Goal: Task Accomplishment & Management: Use online tool/utility

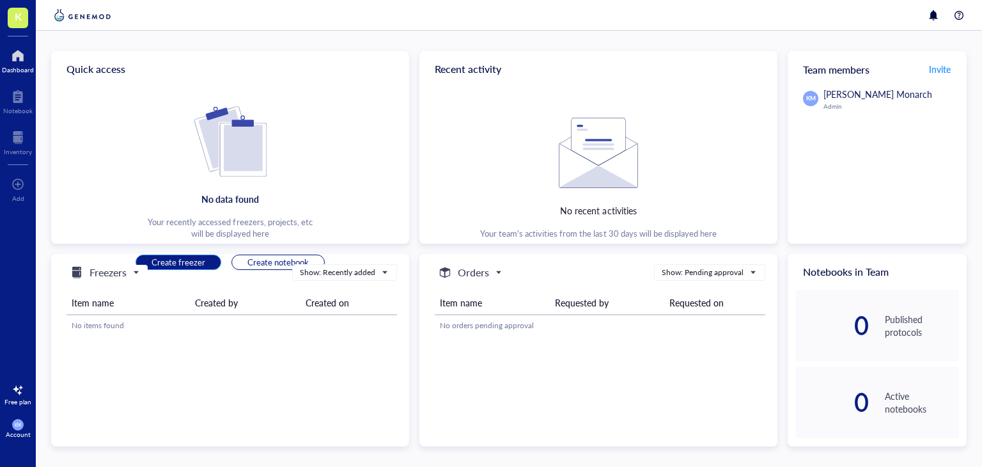
click at [184, 267] on span "Create freezer" at bounding box center [179, 262] width 54 height 12
click at [129, 269] on span "Freezers" at bounding box center [103, 272] width 69 height 15
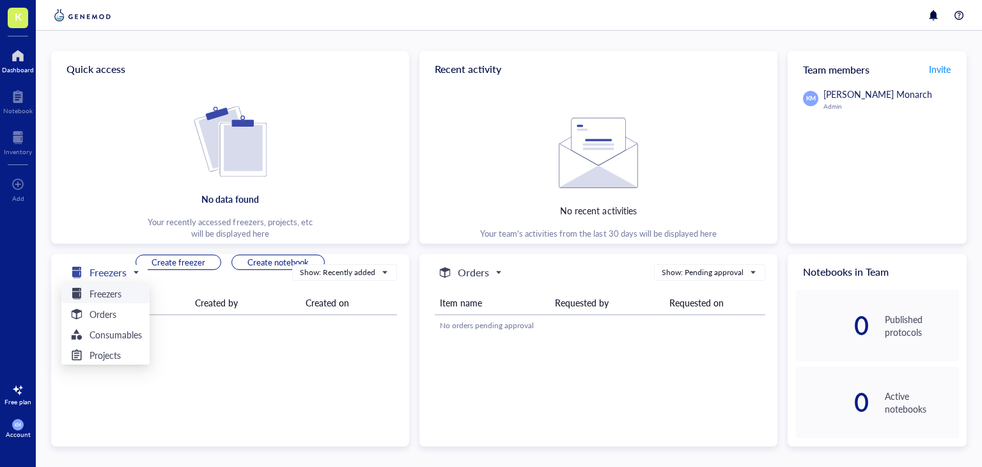
click at [127, 272] on h5 "Freezers" at bounding box center [108, 272] width 37 height 15
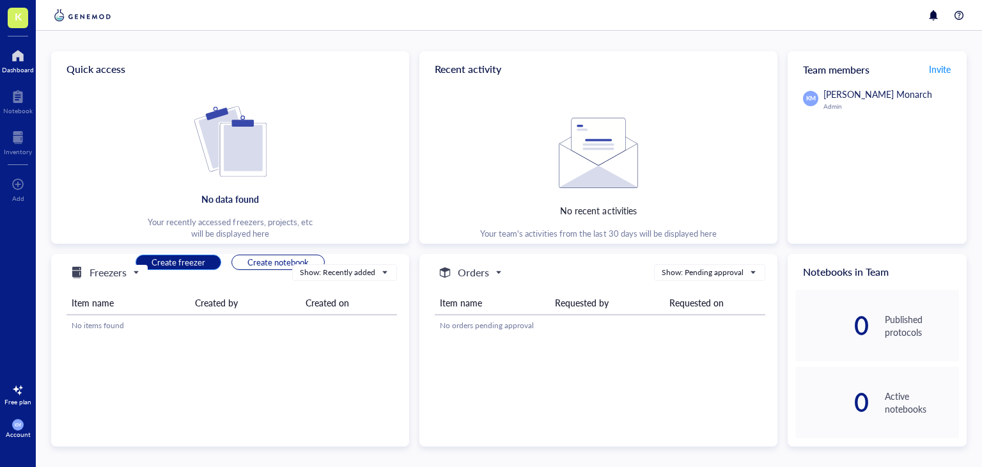
click at [193, 264] on span "Create freezer" at bounding box center [179, 262] width 54 height 12
click at [15, 68] on div "Dashboard" at bounding box center [18, 70] width 32 height 8
click at [24, 66] on div "Dashboard" at bounding box center [18, 70] width 32 height 8
click at [23, 392] on div at bounding box center [18, 390] width 20 height 20
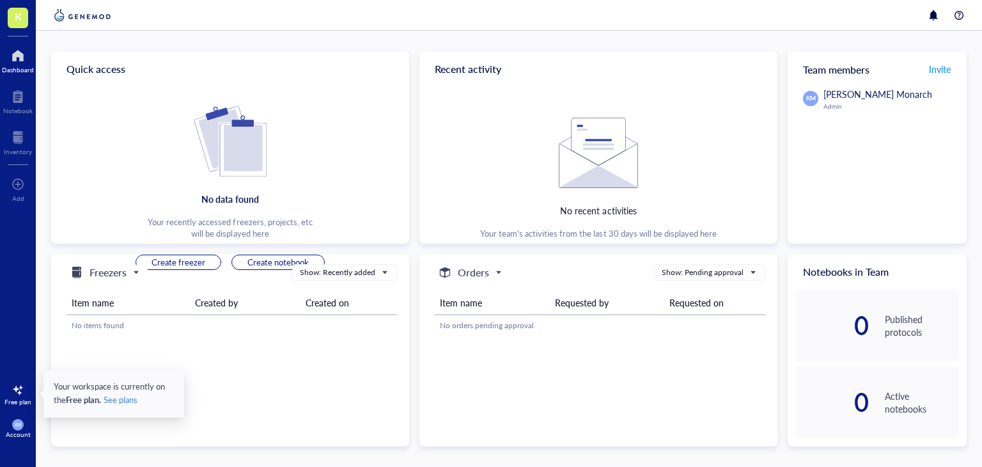
click at [12, 420] on div "KM Account" at bounding box center [18, 429] width 36 height 36
click at [11, 425] on div "KM Account" at bounding box center [18, 429] width 36 height 36
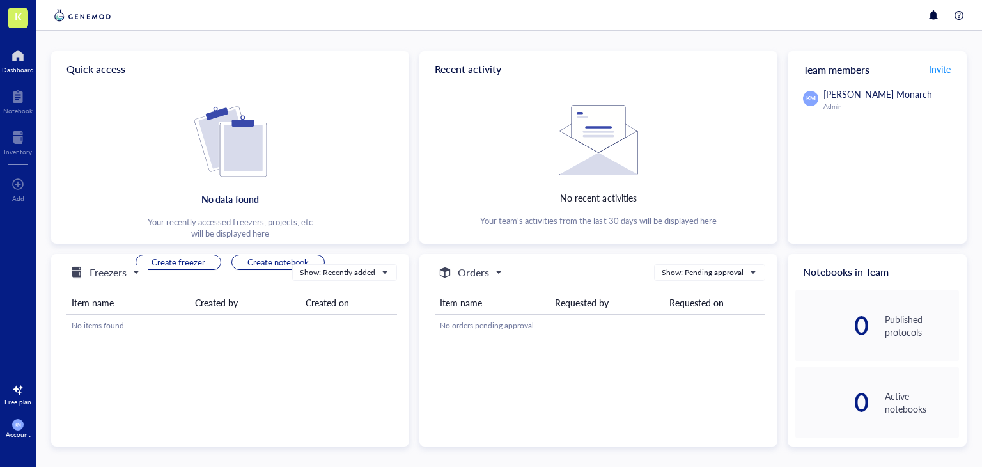
scroll to position [16, 0]
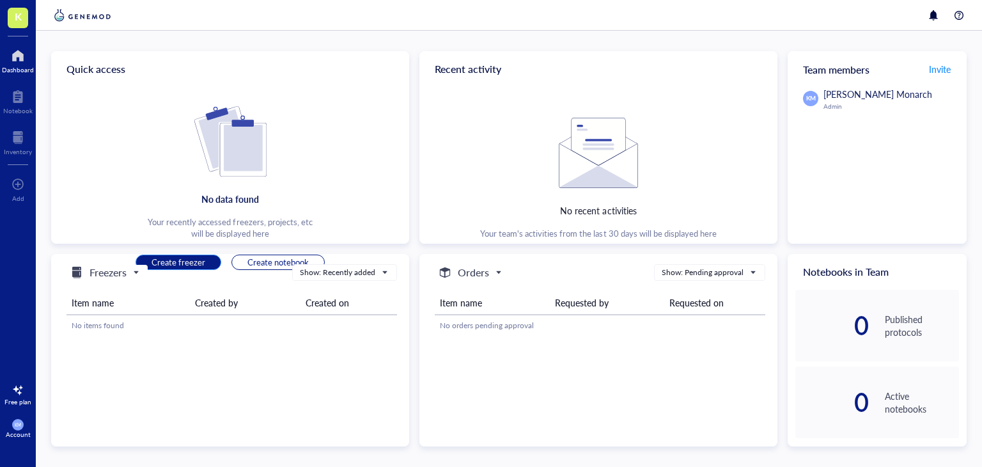
click at [198, 259] on span "Create freezer" at bounding box center [179, 262] width 54 height 12
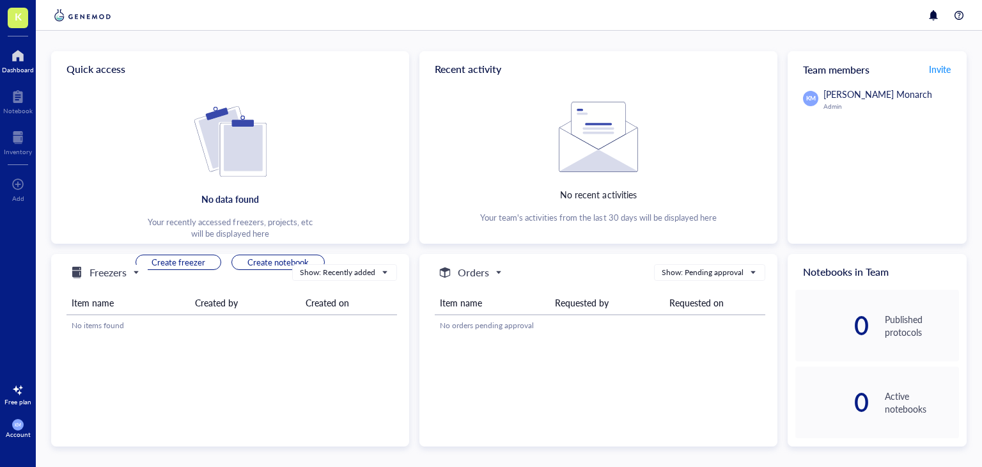
click at [19, 59] on div at bounding box center [18, 55] width 32 height 20
click at [197, 267] on span "Create freezer" at bounding box center [179, 262] width 54 height 12
